Goal: Complete application form: Fill out and submit a form for a specific purpose

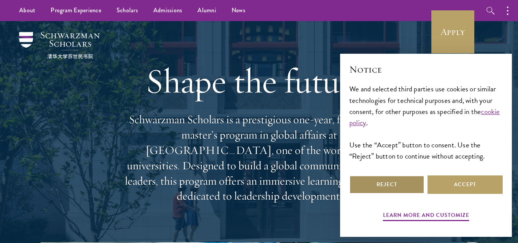
click at [370, 181] on button "Reject" at bounding box center [386, 184] width 75 height 18
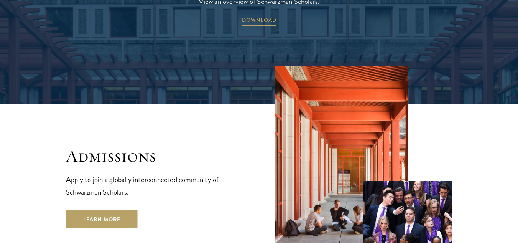
scroll to position [1224, 0]
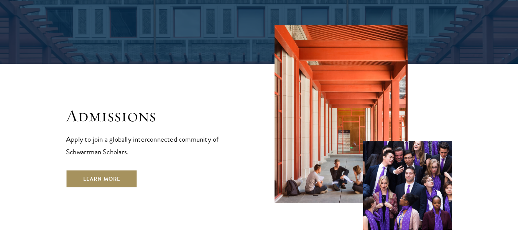
click at [119, 170] on link "Learn More" at bounding box center [102, 179] width 72 height 18
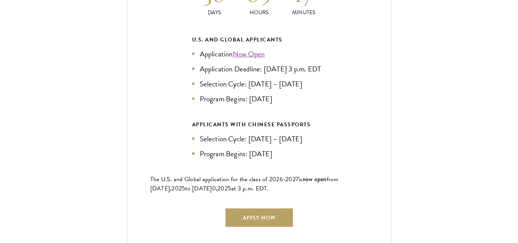
scroll to position [1712, 0]
click at [252, 212] on link "Apply Now" at bounding box center [260, 217] width 68 height 18
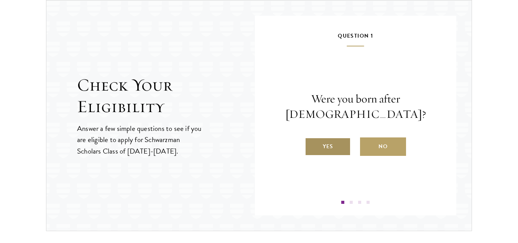
click at [332, 147] on label "Yes" at bounding box center [328, 146] width 46 height 18
click at [312, 145] on input "Yes" at bounding box center [308, 141] width 7 height 7
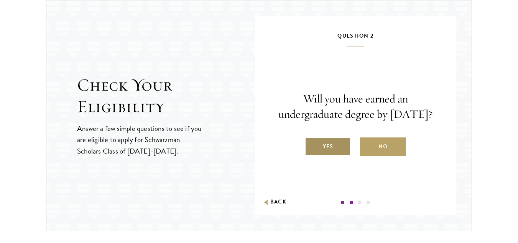
click at [331, 149] on label "Yes" at bounding box center [328, 146] width 46 height 18
click at [312, 145] on input "Yes" at bounding box center [308, 141] width 7 height 7
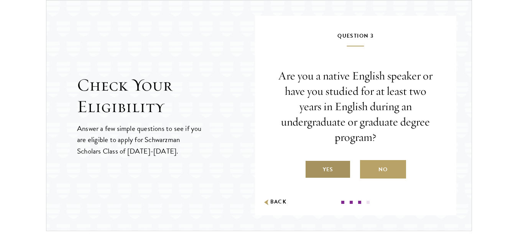
click at [330, 168] on label "Yes" at bounding box center [328, 169] width 46 height 18
click at [312, 168] on input "Yes" at bounding box center [308, 164] width 7 height 7
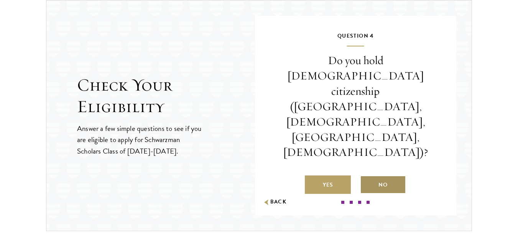
click at [389, 175] on label "No" at bounding box center [383, 184] width 46 height 18
click at [367, 176] on input "No" at bounding box center [363, 179] width 7 height 7
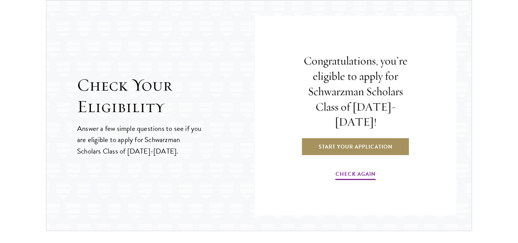
click at [366, 137] on link "Start Your Application" at bounding box center [355, 146] width 109 height 18
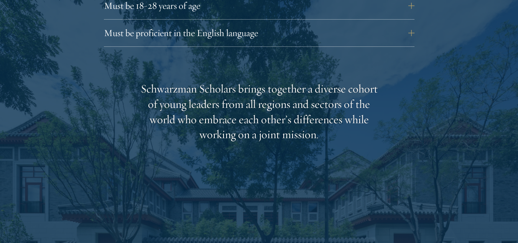
scroll to position [1140, 0]
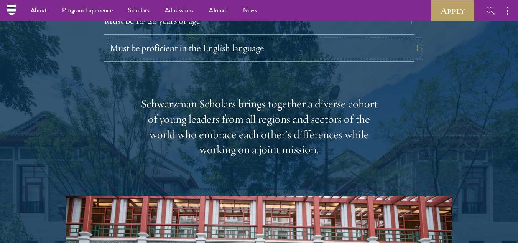
click at [214, 39] on button "Must be proficient in the English language" at bounding box center [265, 48] width 311 height 18
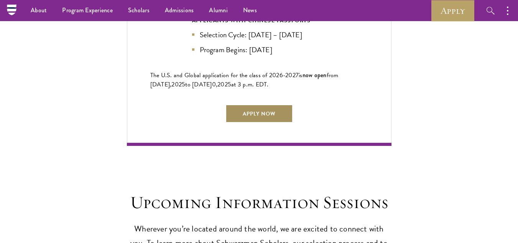
scroll to position [2019, 0]
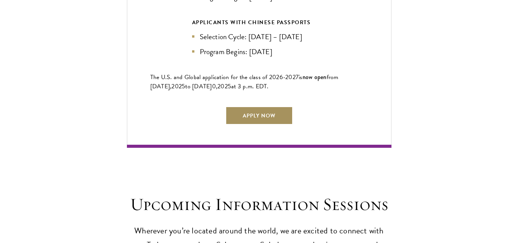
click at [265, 112] on link "Apply Now" at bounding box center [260, 115] width 68 height 18
